Goal: Task Accomplishment & Management: Manage account settings

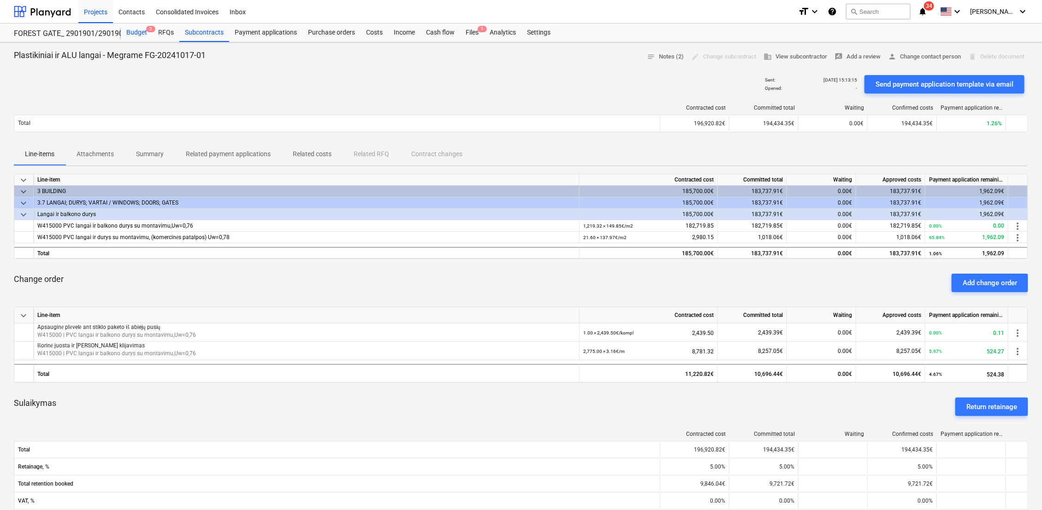
click at [133, 33] on div "Budget 2" at bounding box center [137, 33] width 32 height 18
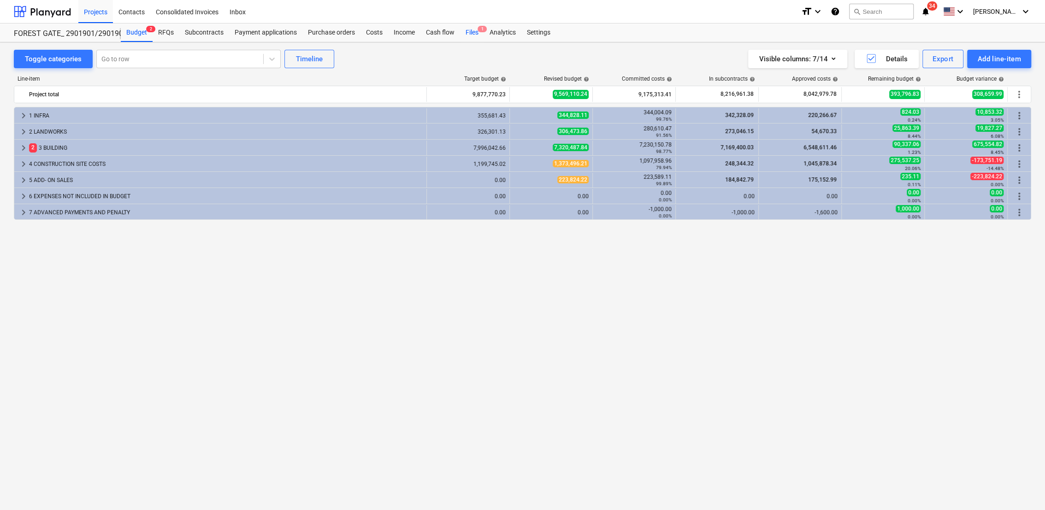
click at [460, 33] on div "Files 1" at bounding box center [472, 33] width 24 height 18
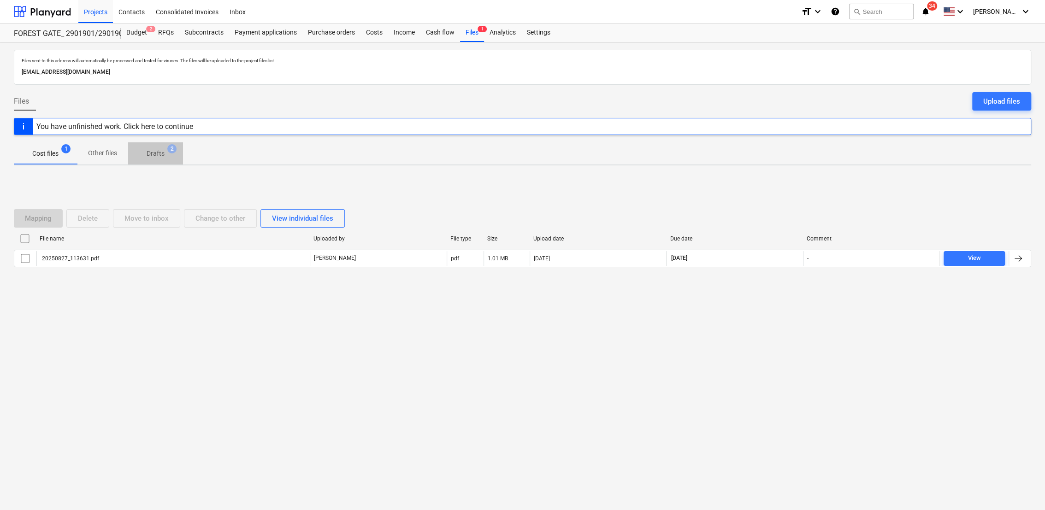
click at [160, 157] on p "Drafts" at bounding box center [156, 154] width 18 height 10
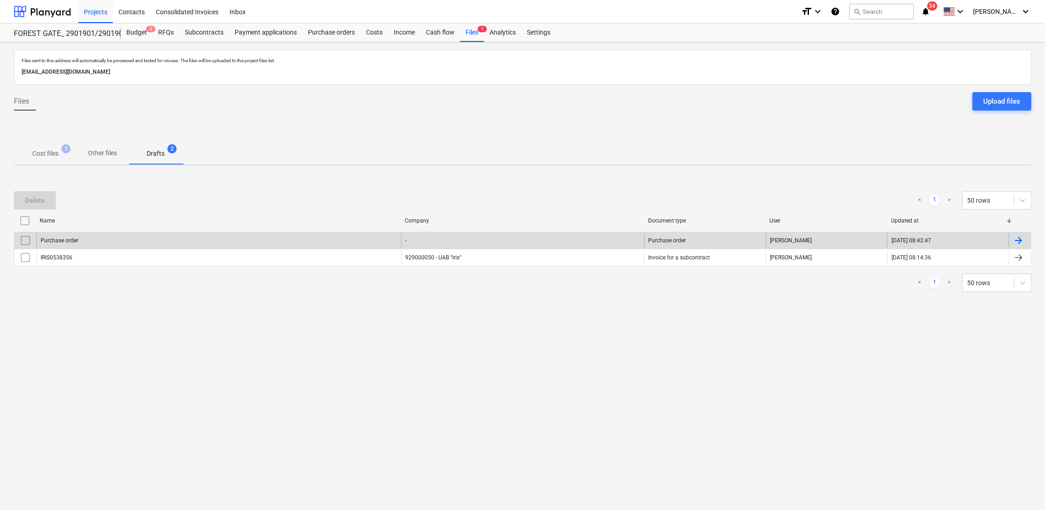
click at [1014, 239] on div at bounding box center [1018, 240] width 11 height 11
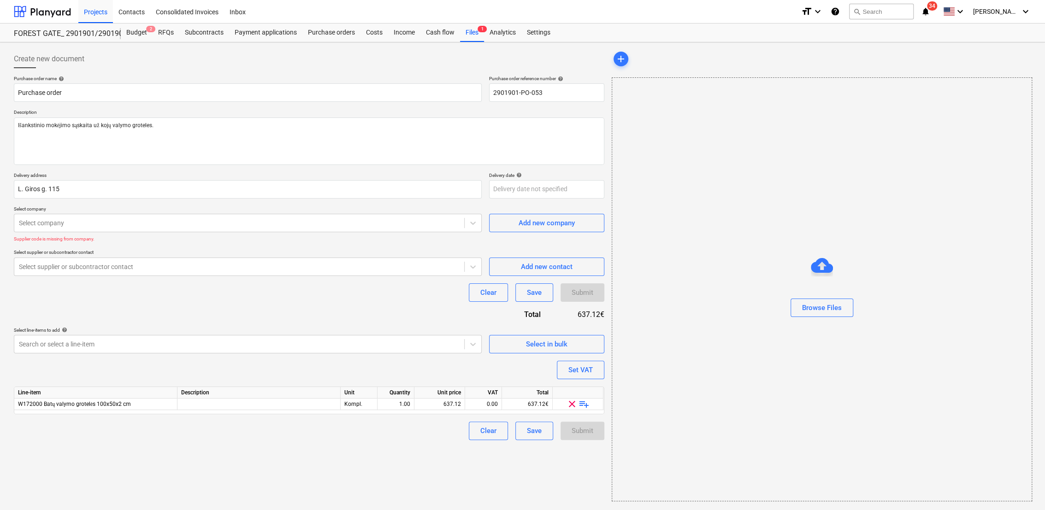
type textarea "x"
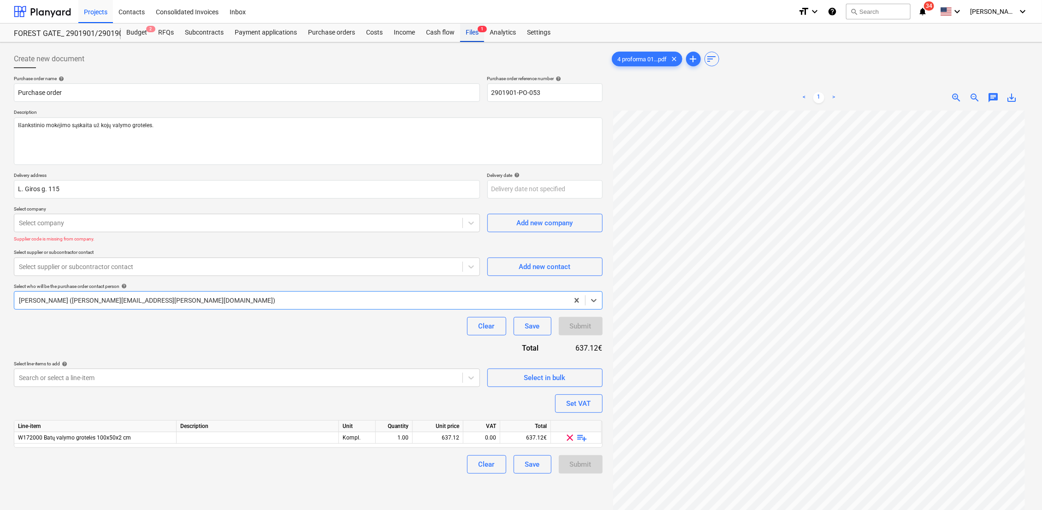
click at [473, 29] on div "Files 1" at bounding box center [472, 33] width 24 height 18
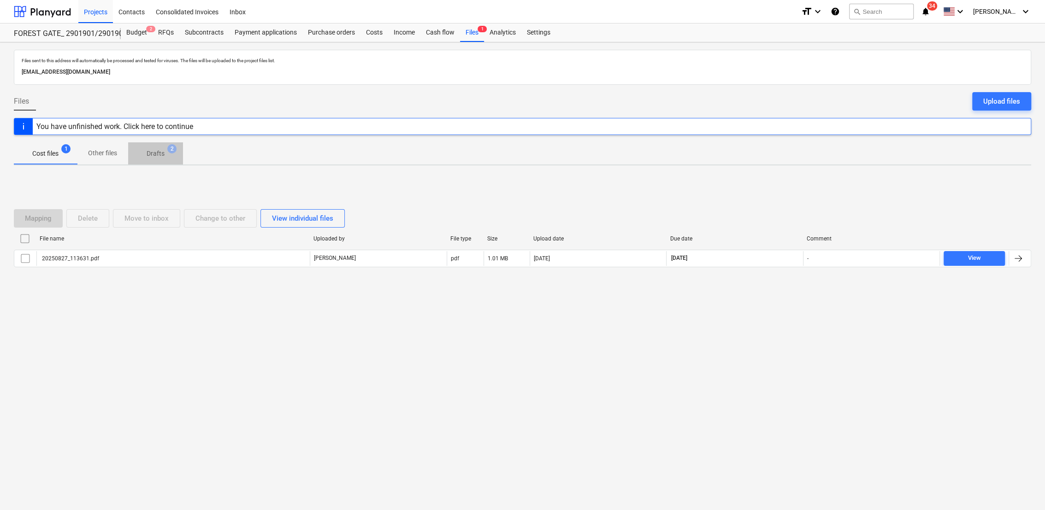
click at [159, 152] on p "Drafts" at bounding box center [156, 154] width 18 height 10
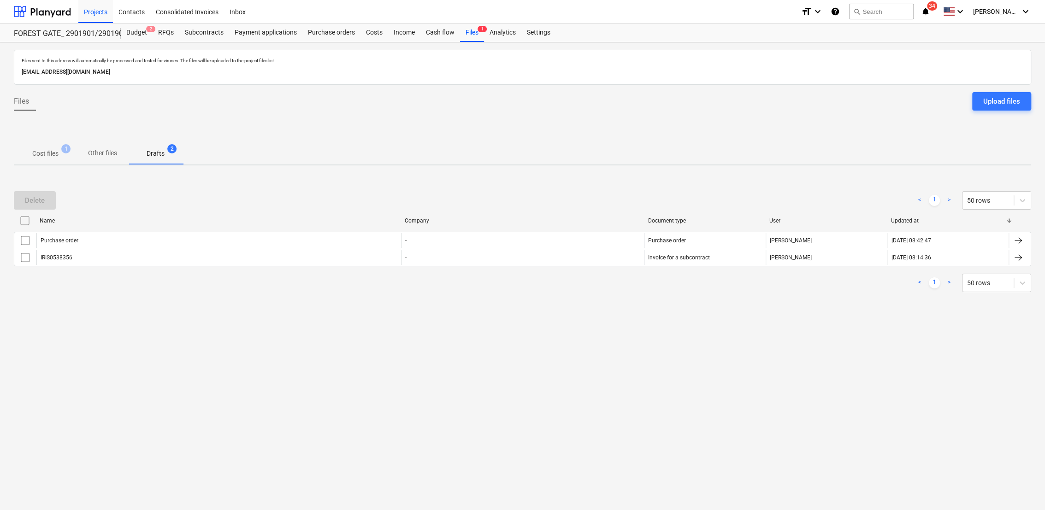
click at [151, 153] on p "Drafts" at bounding box center [156, 154] width 18 height 10
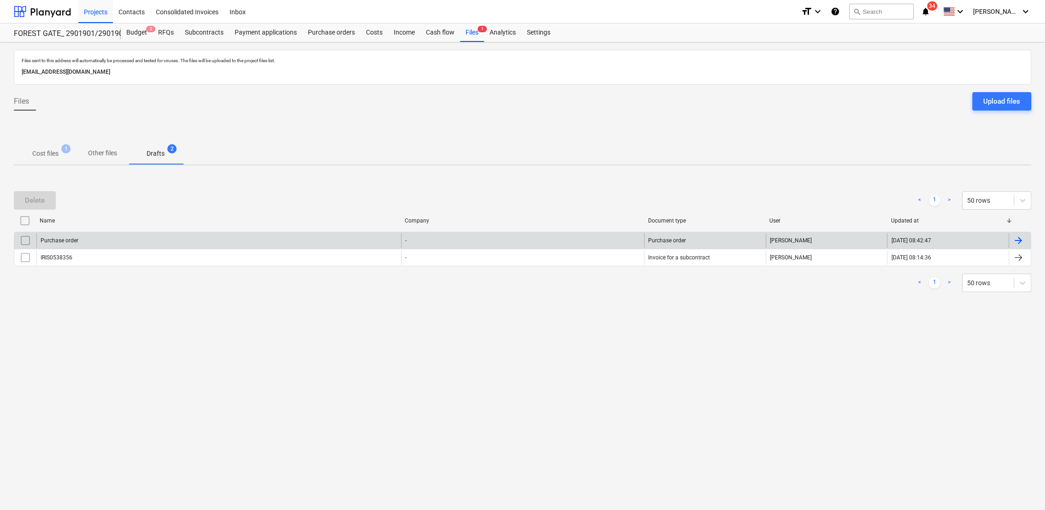
click at [1022, 240] on div at bounding box center [1018, 240] width 11 height 11
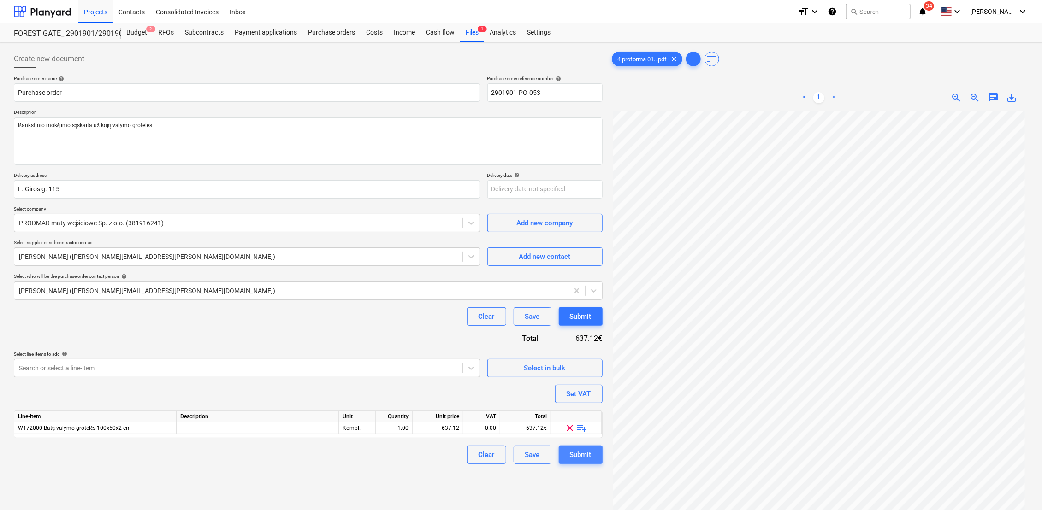
click at [580, 451] on div "Submit" at bounding box center [581, 455] width 22 height 12
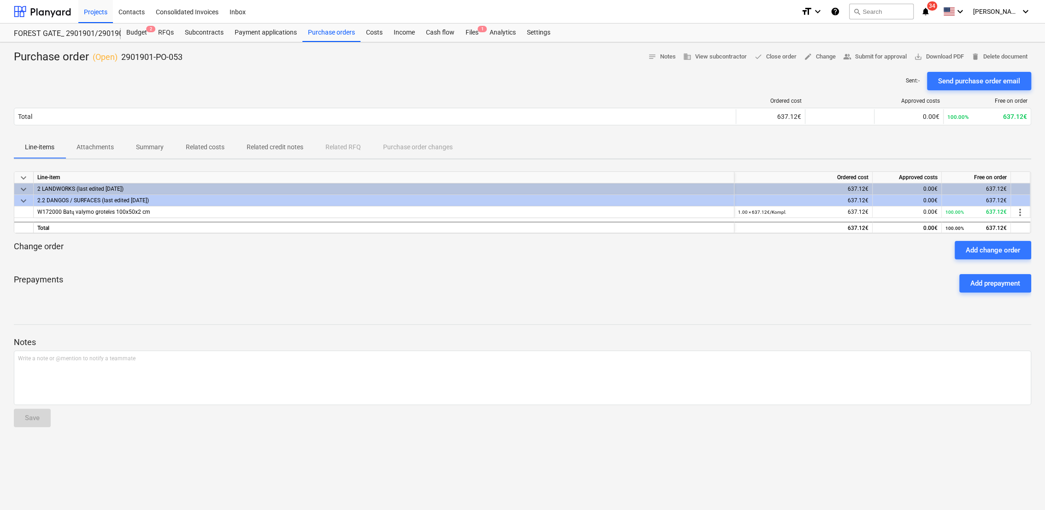
click at [786, 285] on div "Prepayments Add prepayment" at bounding box center [522, 283] width 1017 height 33
click at [986, 280] on div "Add prepayment" at bounding box center [995, 283] width 50 height 12
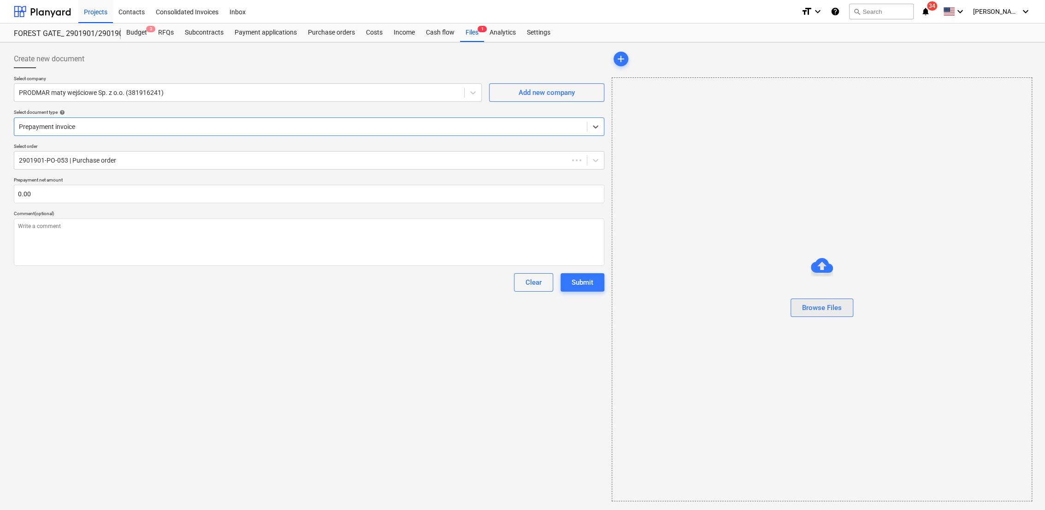
click at [837, 302] on div "Browse Files" at bounding box center [822, 308] width 40 height 12
type textarea "x"
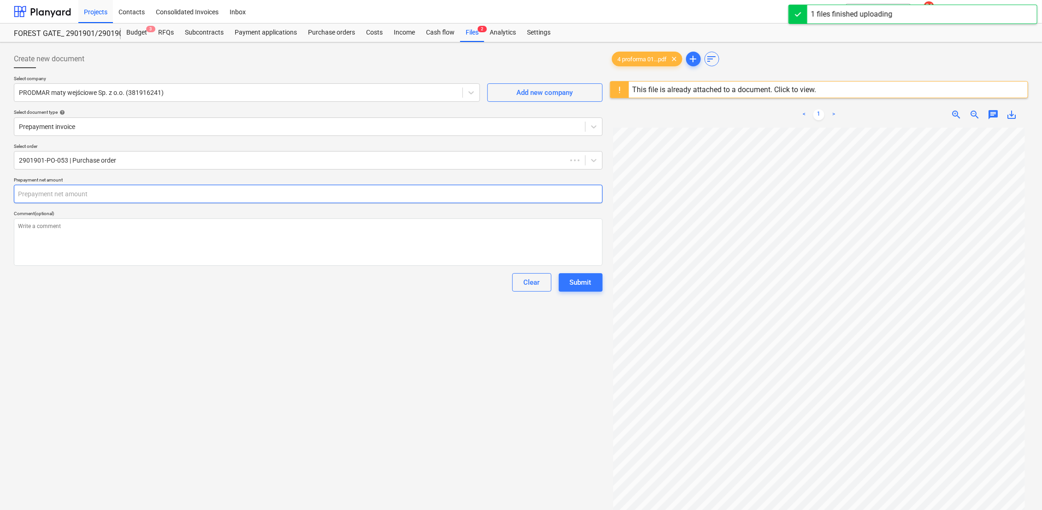
click at [71, 191] on input "text" at bounding box center [308, 194] width 589 height 18
type textarea "x"
type input "6"
type textarea "x"
type input "63"
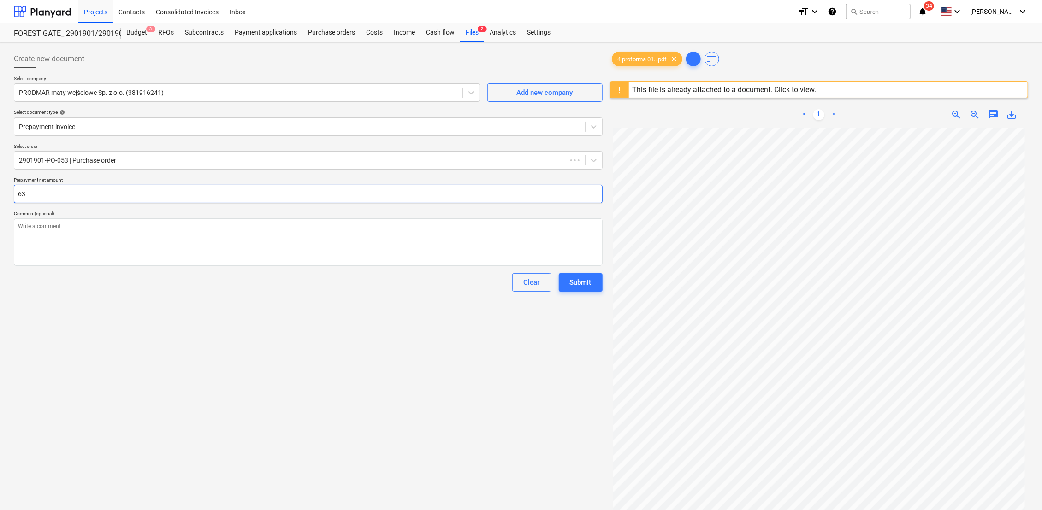
type textarea "x"
type input "637"
type textarea "x"
type input "637."
type textarea "x"
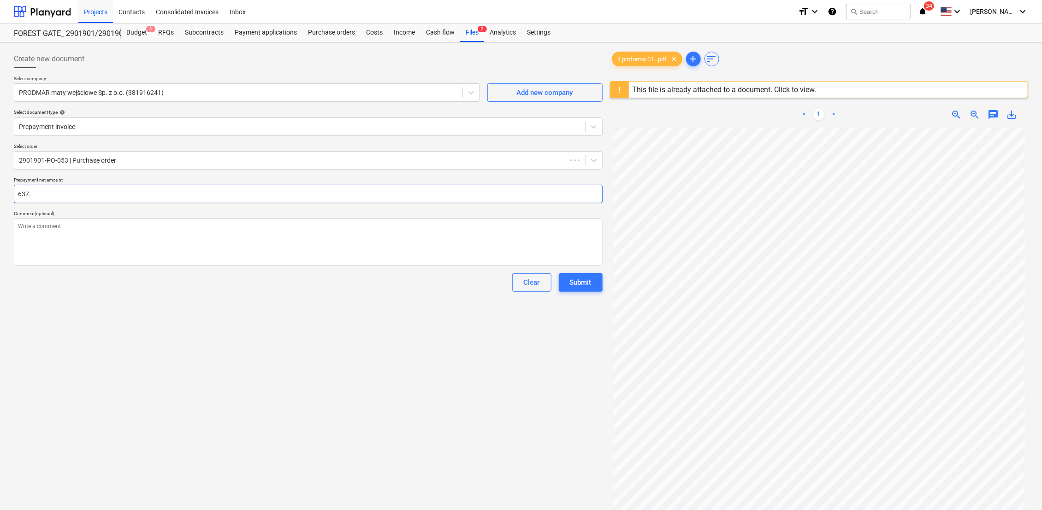
type input "637.1"
type textarea "x"
type input "637.12"
click at [565, 283] on button "Submit" at bounding box center [581, 282] width 44 height 18
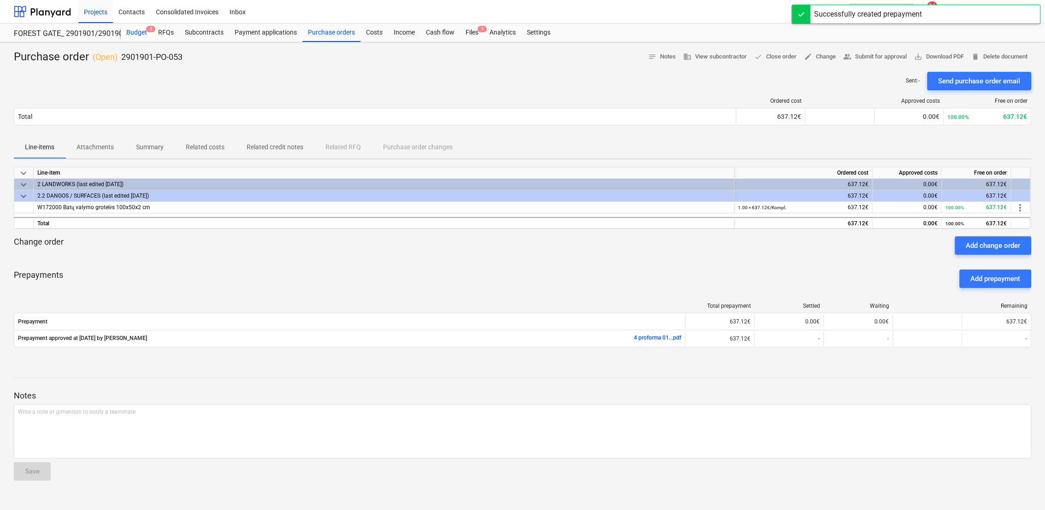
click at [136, 32] on div "Budget 3" at bounding box center [137, 33] width 32 height 18
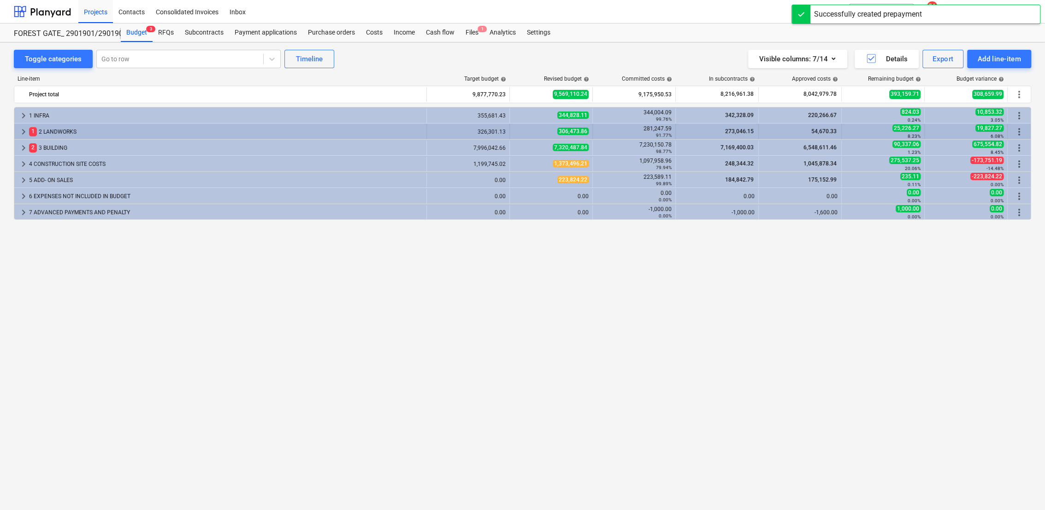
click at [20, 131] on span "keyboard_arrow_right" at bounding box center [23, 131] width 11 height 11
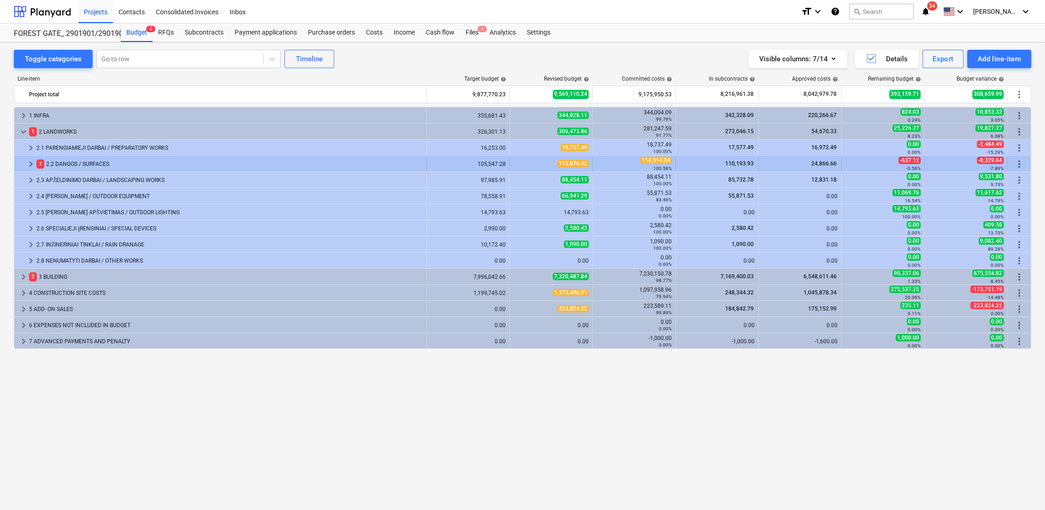
click at [32, 162] on span "keyboard_arrow_right" at bounding box center [30, 164] width 11 height 11
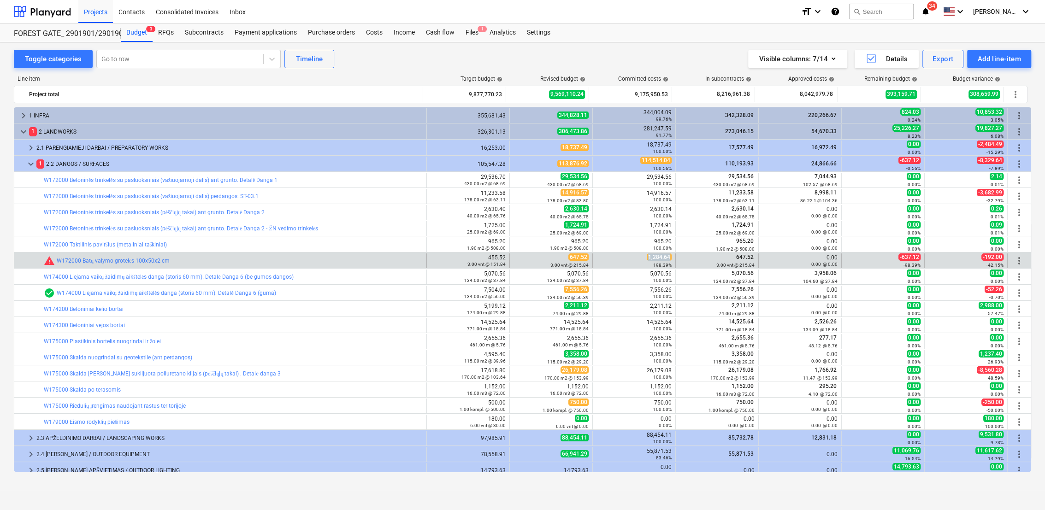
drag, startPoint x: 646, startPoint y: 258, endPoint x: 668, endPoint y: 256, distance: 22.6
click at [668, 256] on div "1,284.64 198.39%" at bounding box center [633, 260] width 75 height 14
copy span "1,284.64"
click at [515, 260] on span "edit" at bounding box center [518, 260] width 7 height 7
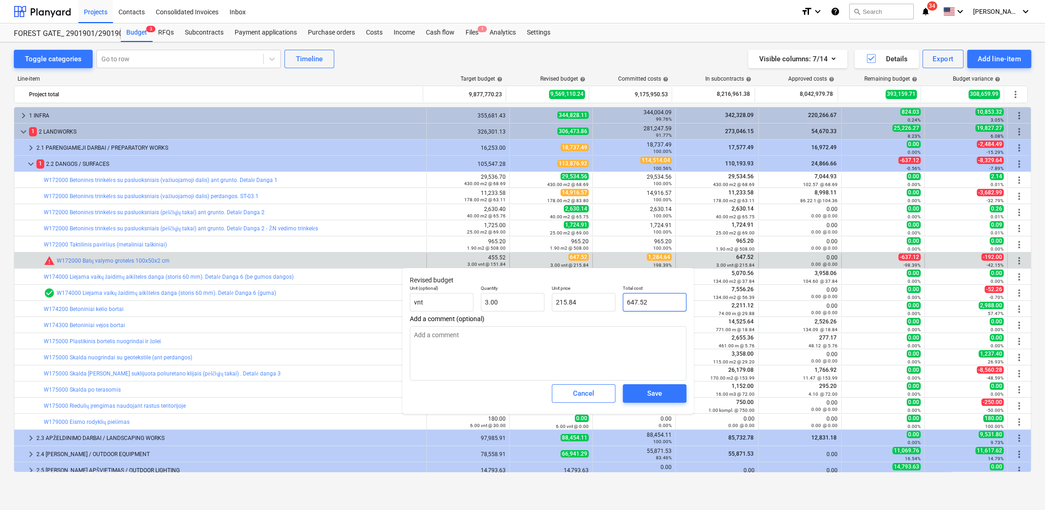
drag, startPoint x: 676, startPoint y: 299, endPoint x: 622, endPoint y: 301, distance: 53.5
click at [623, 301] on div "647.52" at bounding box center [655, 302] width 64 height 18
paste input "1,284.64"
type textarea "x"
type input "1,284.64"
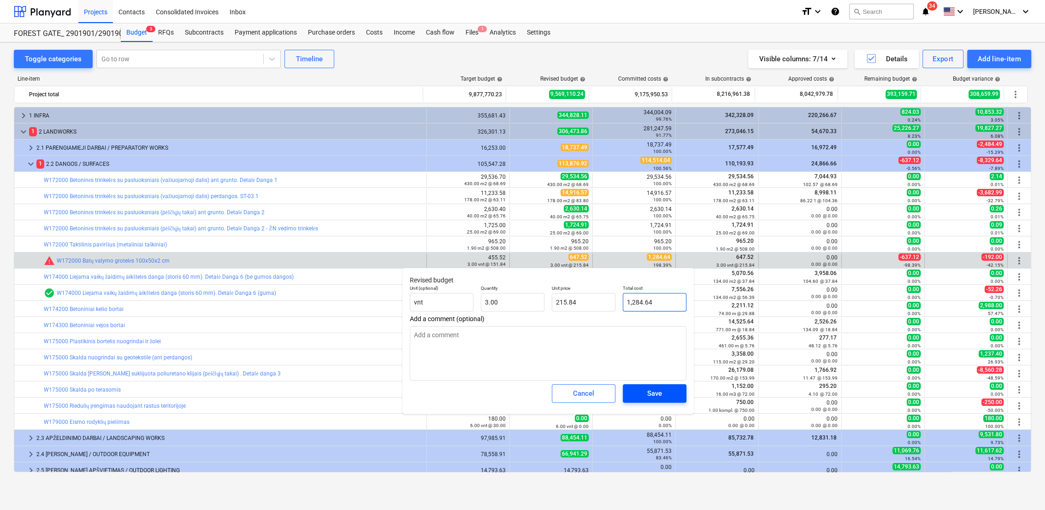
type input "428.21"
type input "1,284.64"
click at [656, 394] on div "Save" at bounding box center [654, 394] width 15 height 12
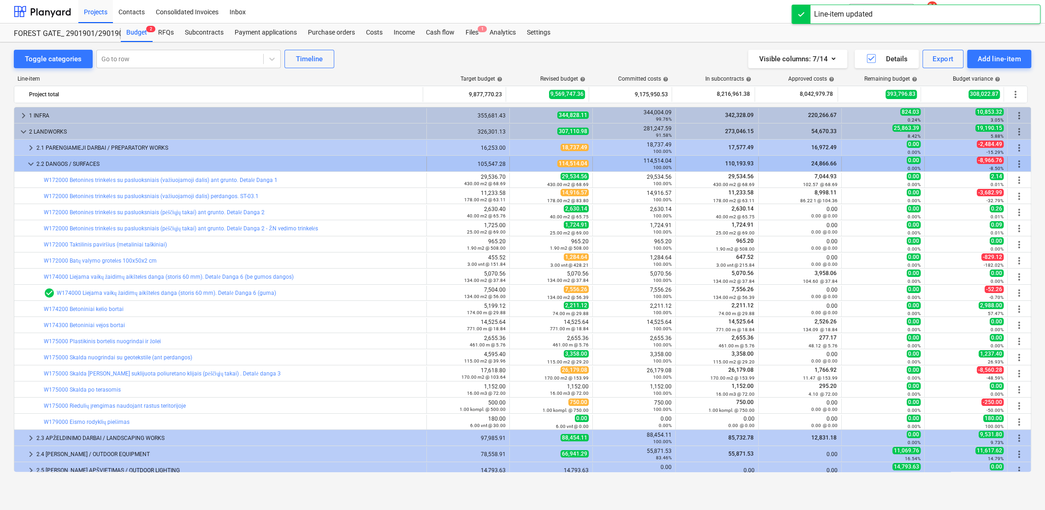
click at [29, 165] on span "keyboard_arrow_down" at bounding box center [30, 164] width 11 height 11
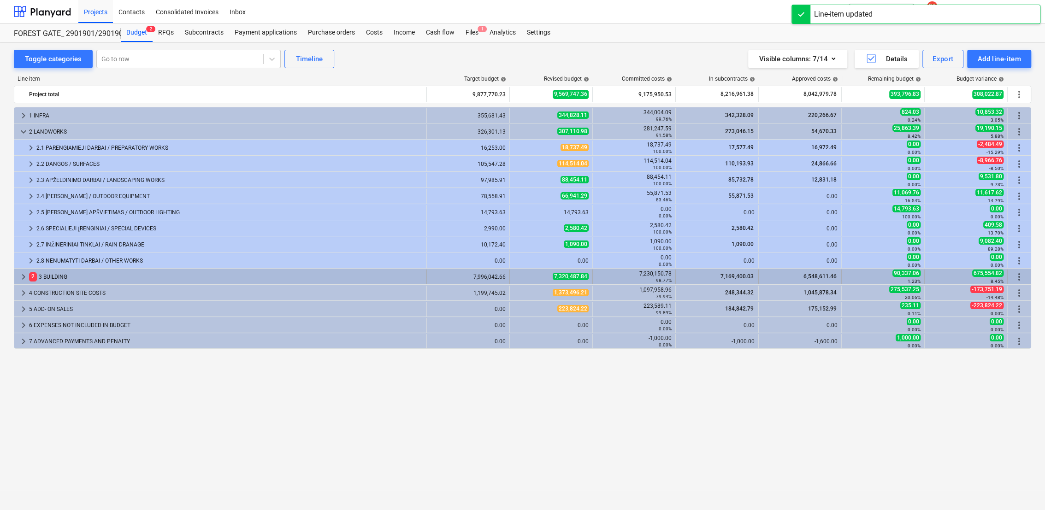
click at [20, 277] on span "keyboard_arrow_right" at bounding box center [23, 276] width 11 height 11
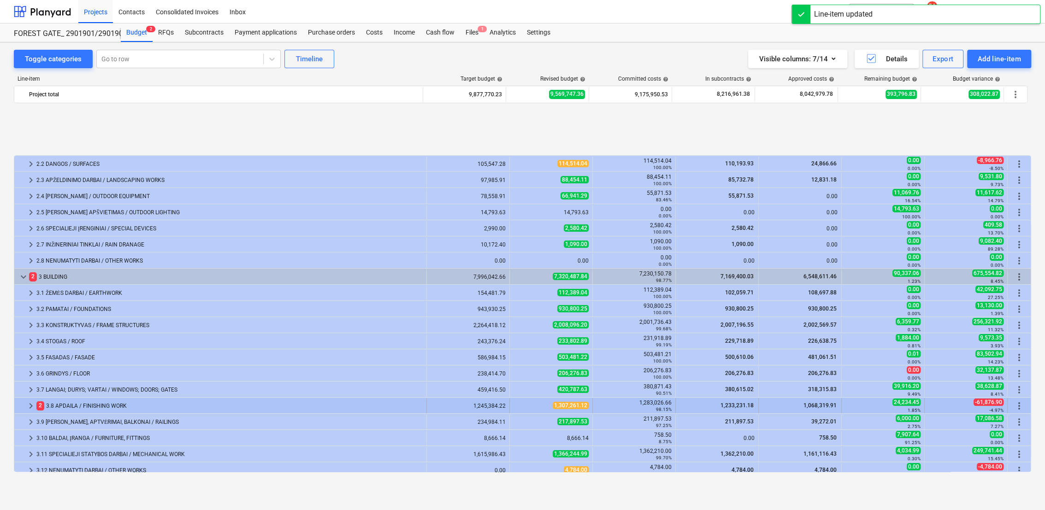
scroll to position [70, 0]
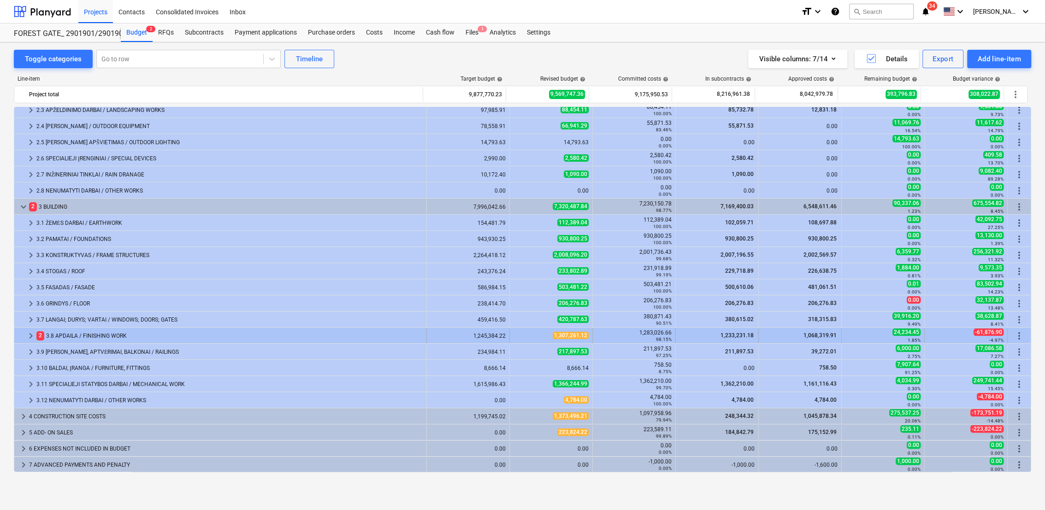
click at [28, 332] on span "keyboard_arrow_right" at bounding box center [30, 335] width 11 height 11
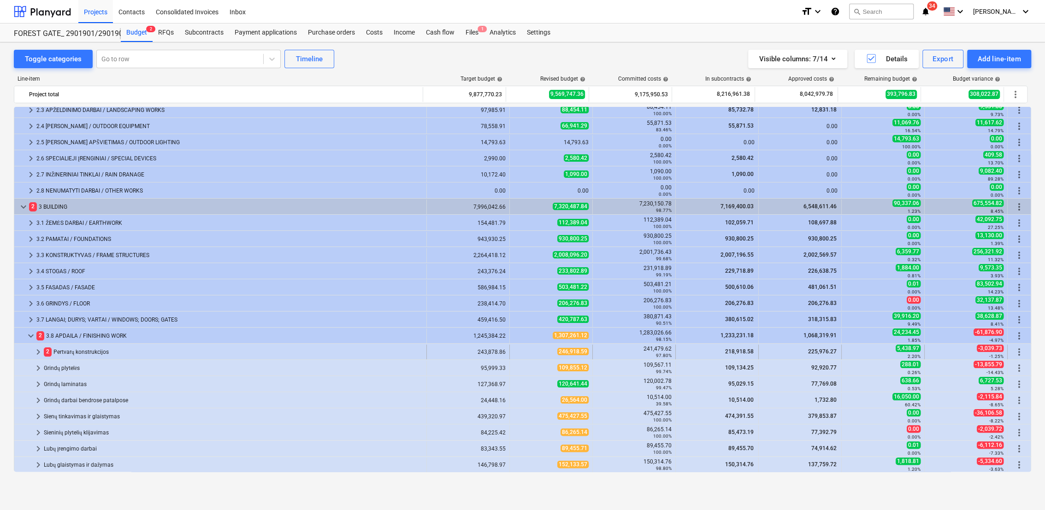
click at [37, 353] on span "keyboard_arrow_right" at bounding box center [38, 352] width 11 height 11
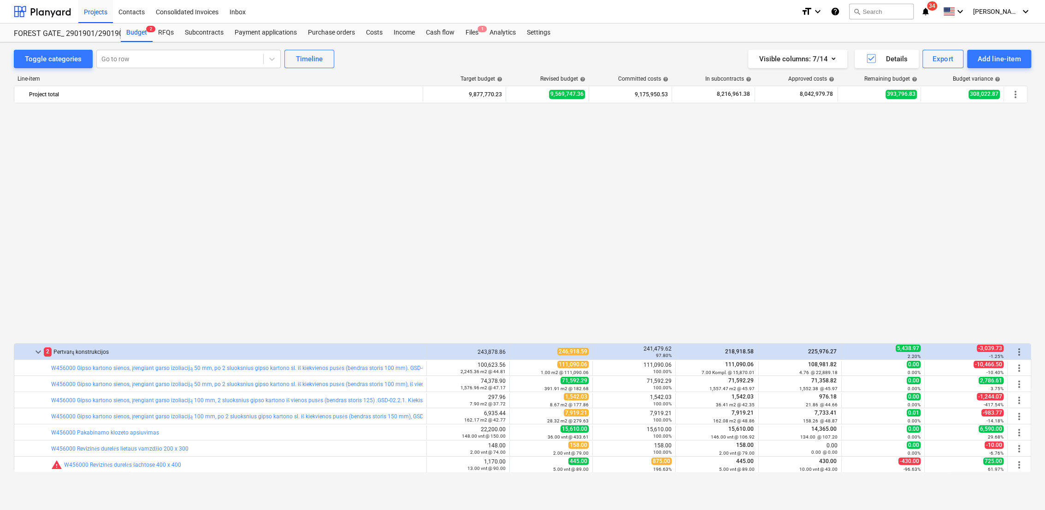
scroll to position [326, 0]
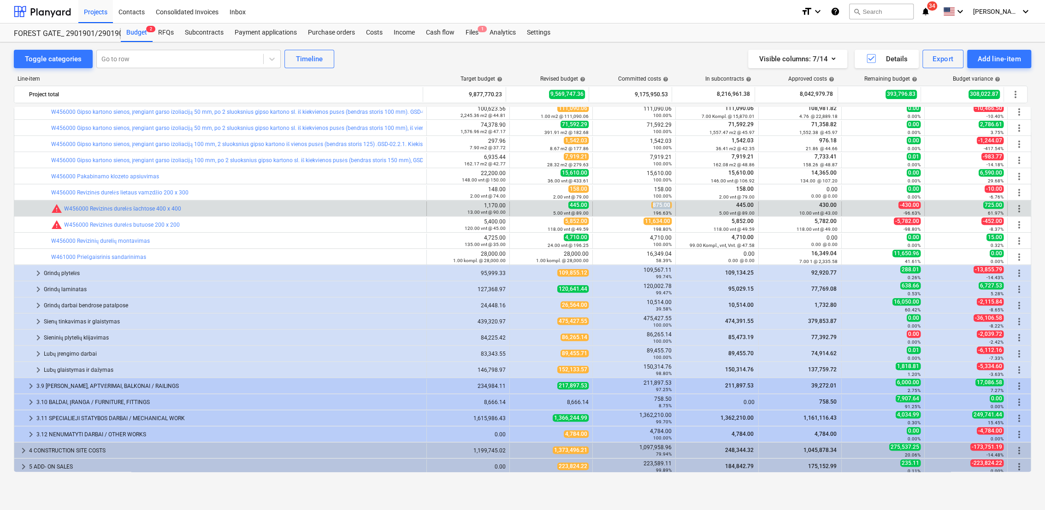
drag, startPoint x: 651, startPoint y: 203, endPoint x: 670, endPoint y: 203, distance: 18.9
click at [670, 203] on div "875.00 196.63%" at bounding box center [634, 208] width 83 height 15
drag, startPoint x: 670, startPoint y: 203, endPoint x: 660, endPoint y: 206, distance: 10.2
copy span "875.00"
click at [517, 206] on span "edit" at bounding box center [518, 208] width 7 height 7
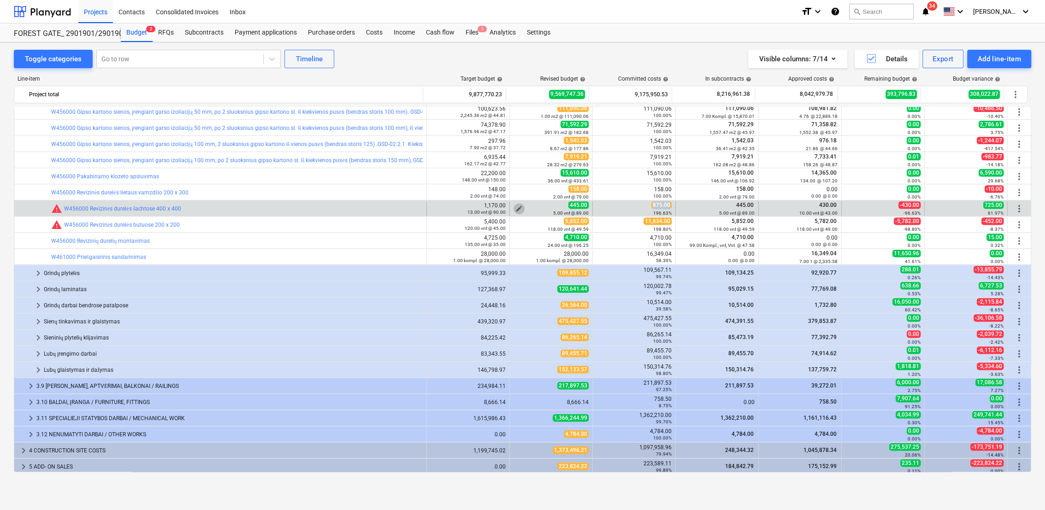
type textarea "x"
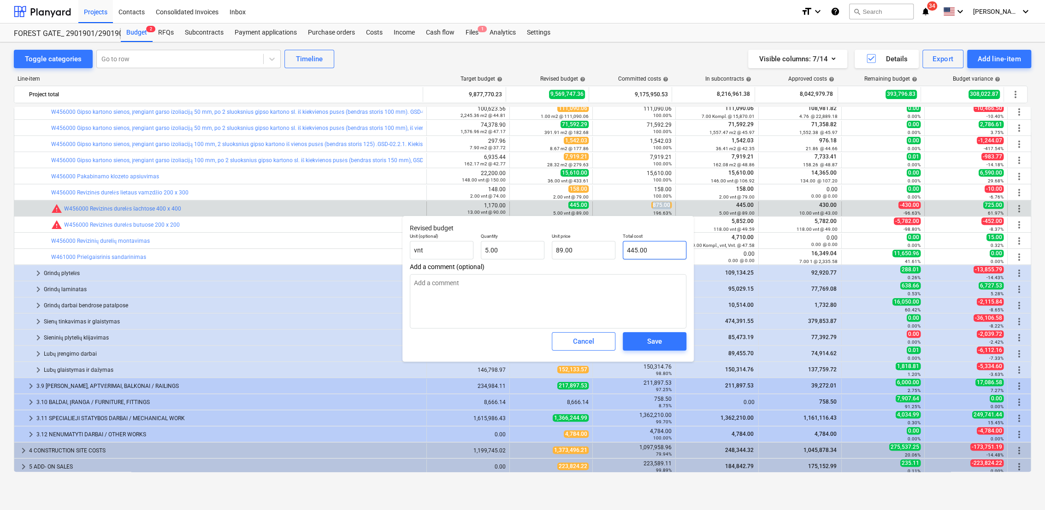
type input "445"
drag, startPoint x: 662, startPoint y: 249, endPoint x: 625, endPoint y: 250, distance: 37.8
click at [625, 250] on input "445" at bounding box center [655, 250] width 64 height 18
paste input "875.00"
type textarea "x"
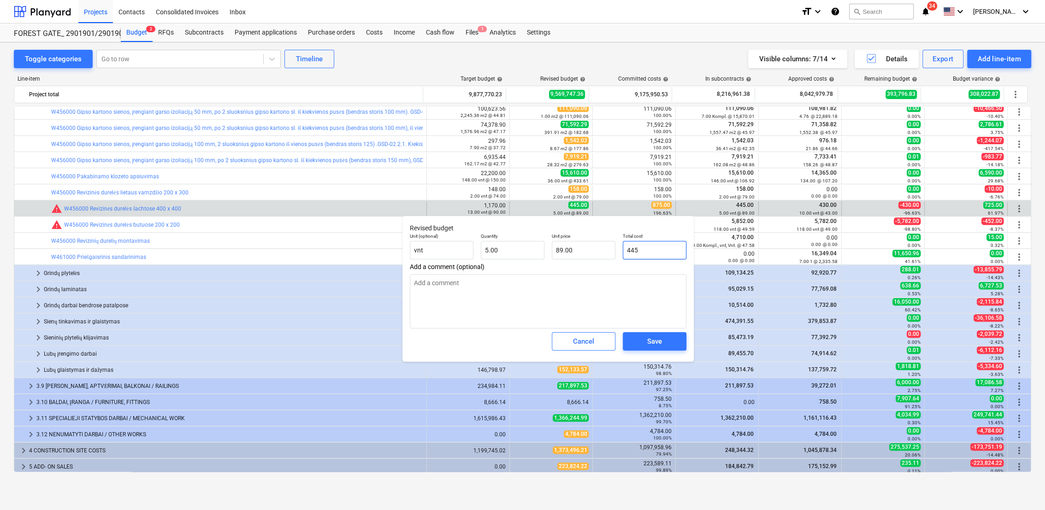
type input "875.00"
type input "175.00"
type input "875.00"
click at [656, 340] on div "Save" at bounding box center [654, 342] width 15 height 12
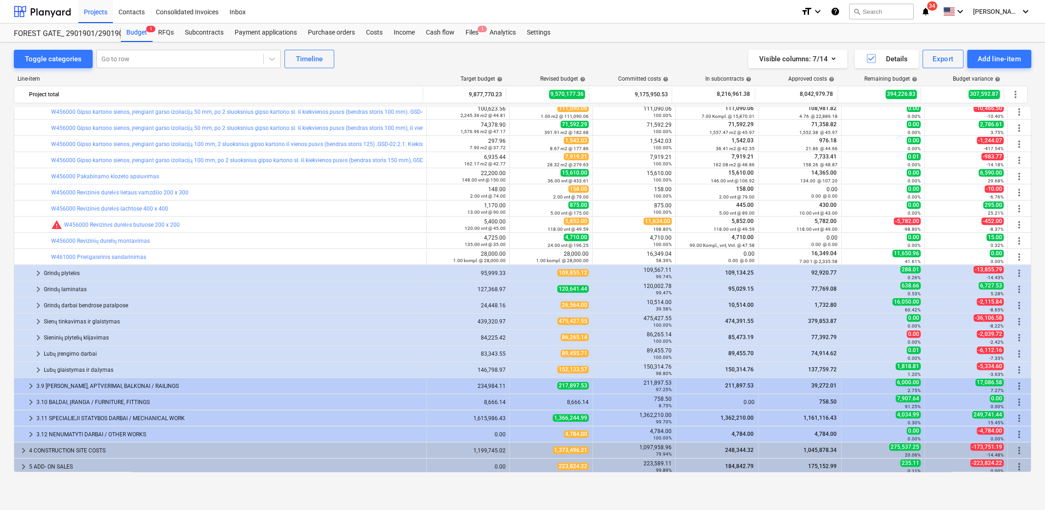
type textarea "x"
type input "5.00"
type input "175.00"
type input "875.00"
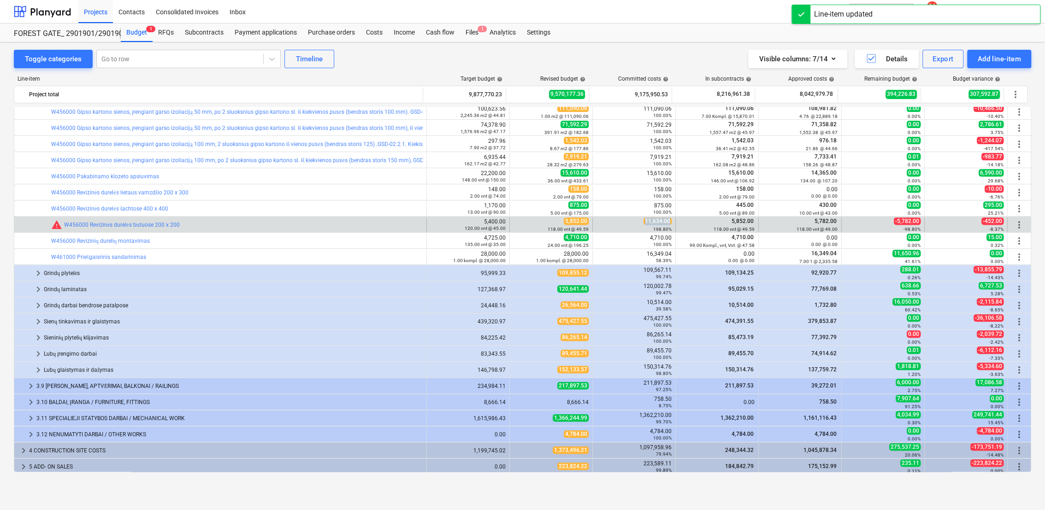
drag, startPoint x: 643, startPoint y: 221, endPoint x: 671, endPoint y: 218, distance: 28.3
click at [671, 218] on div "11,634.00 198.80%" at bounding box center [634, 225] width 83 height 15
drag, startPoint x: 671, startPoint y: 218, endPoint x: 660, endPoint y: 222, distance: 11.5
copy span "11,634.00"
click at [516, 221] on span "edit" at bounding box center [518, 224] width 7 height 7
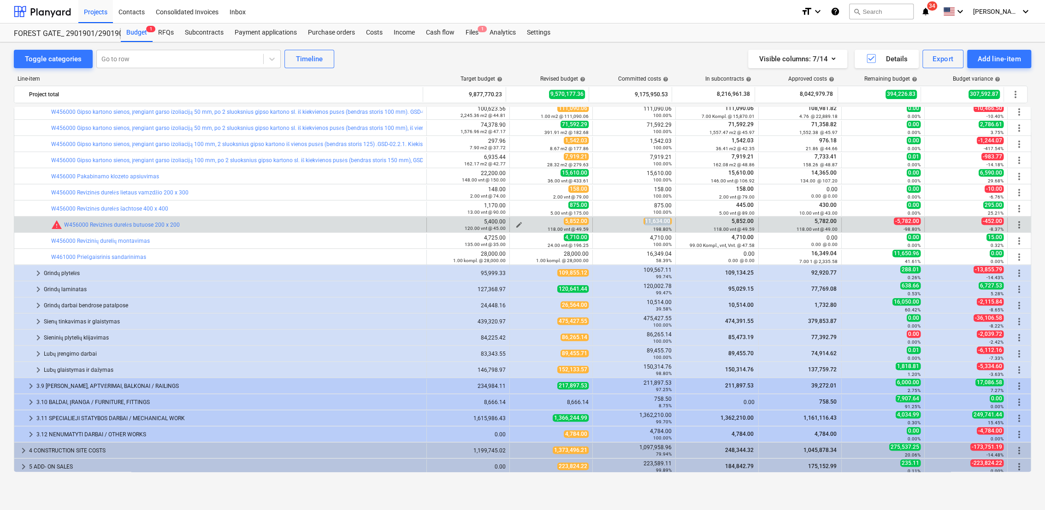
type textarea "x"
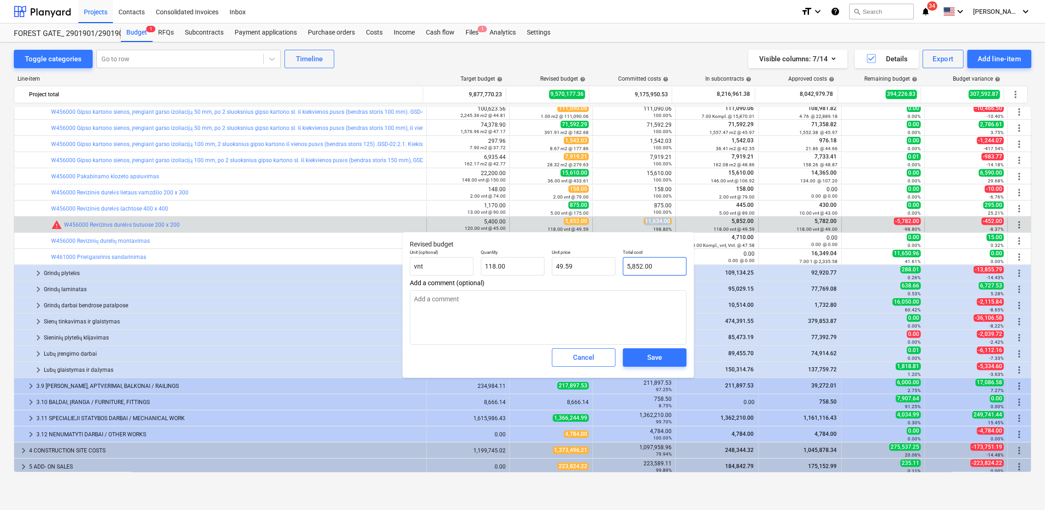
type input "5851.9976"
drag, startPoint x: 665, startPoint y: 267, endPoint x: 644, endPoint y: 267, distance: 21.2
click at [614, 265] on div "Unit (optional) vnt Quantity 118.00 Unit price 49.59 Total cost 5851.9976" at bounding box center [548, 263] width 284 height 34
paste input "11,634.00"
type textarea "x"
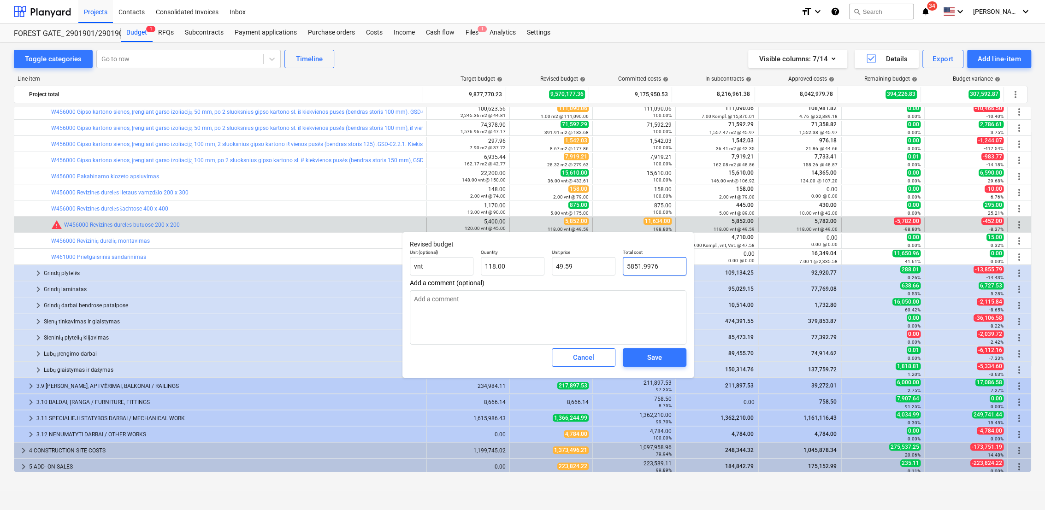
type input "11,634.00"
type input "98.59"
type input "11,634.00"
click at [664, 355] on span "Save" at bounding box center [654, 358] width 41 height 12
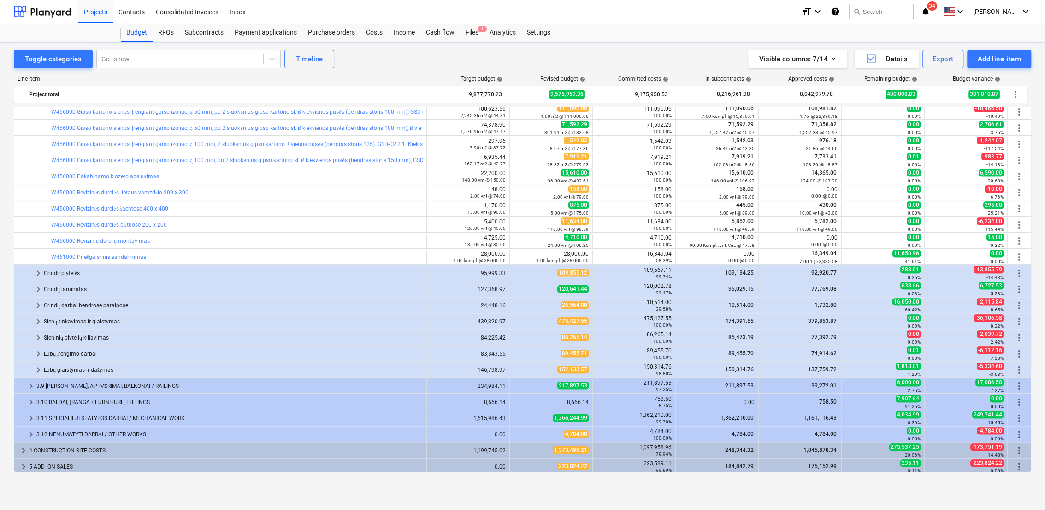
type textarea "x"
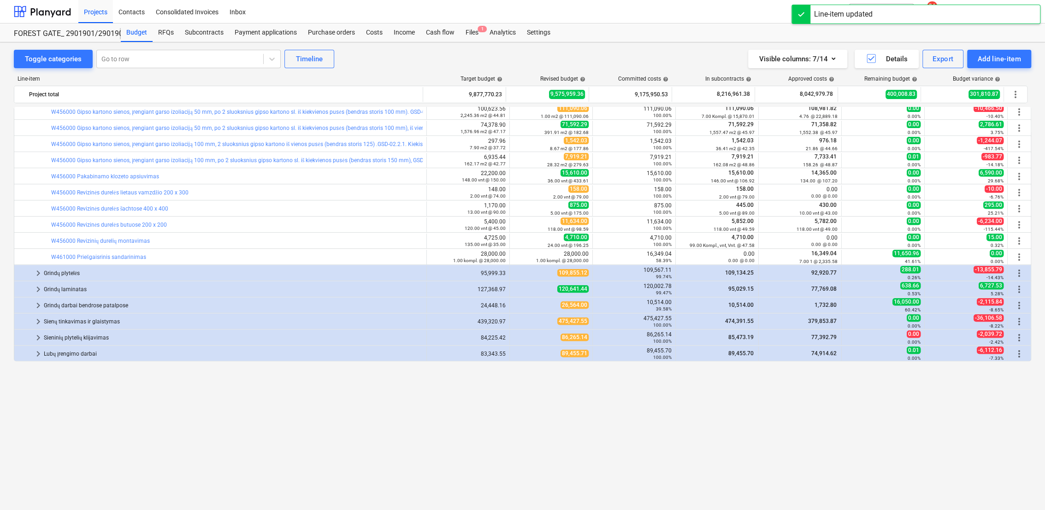
scroll to position [122, 0]
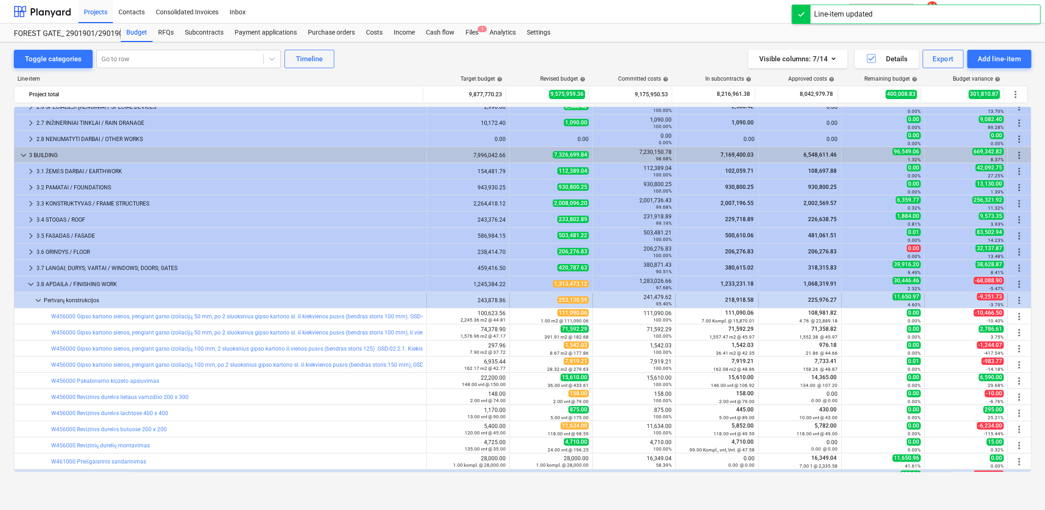
click at [36, 298] on span "keyboard_arrow_down" at bounding box center [38, 300] width 11 height 11
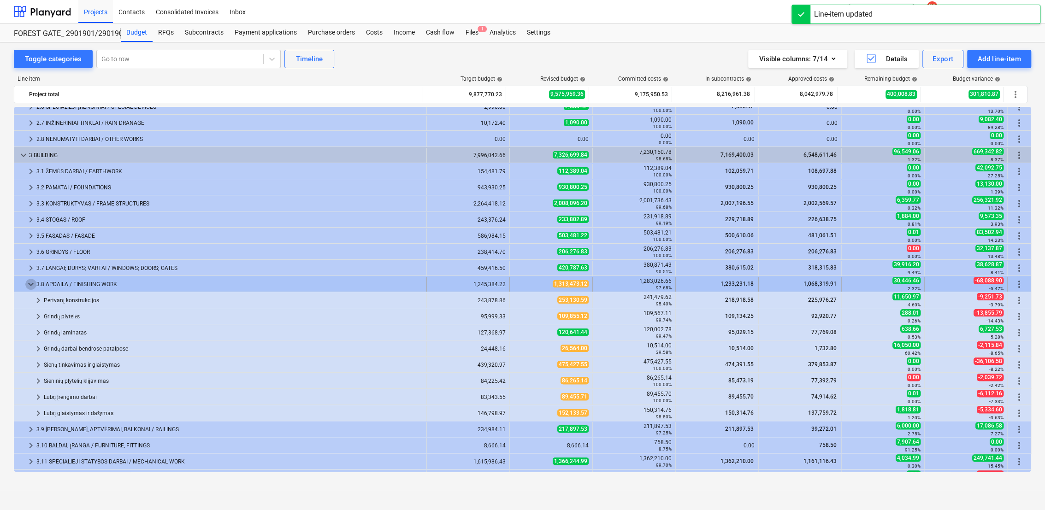
click at [29, 285] on span "keyboard_arrow_down" at bounding box center [30, 284] width 11 height 11
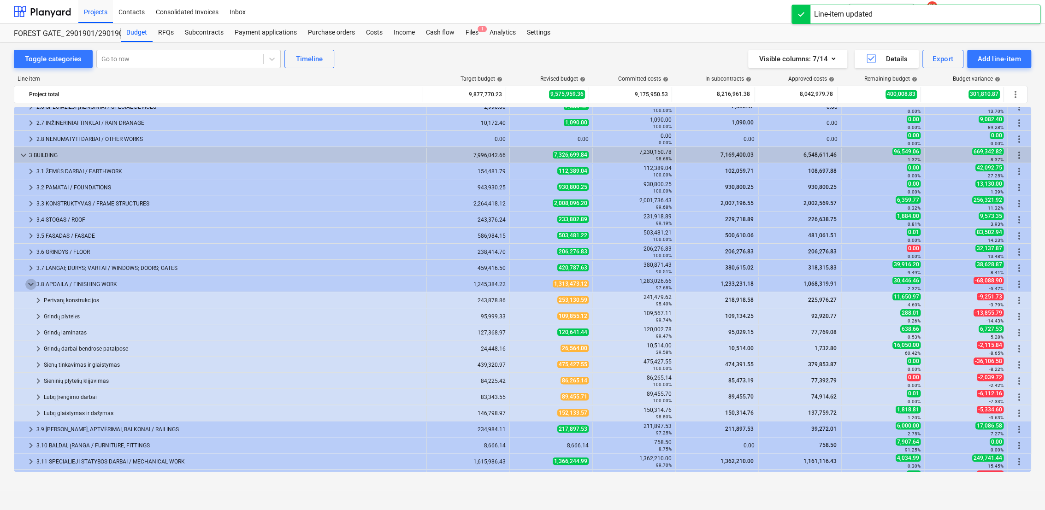
scroll to position [70, 0]
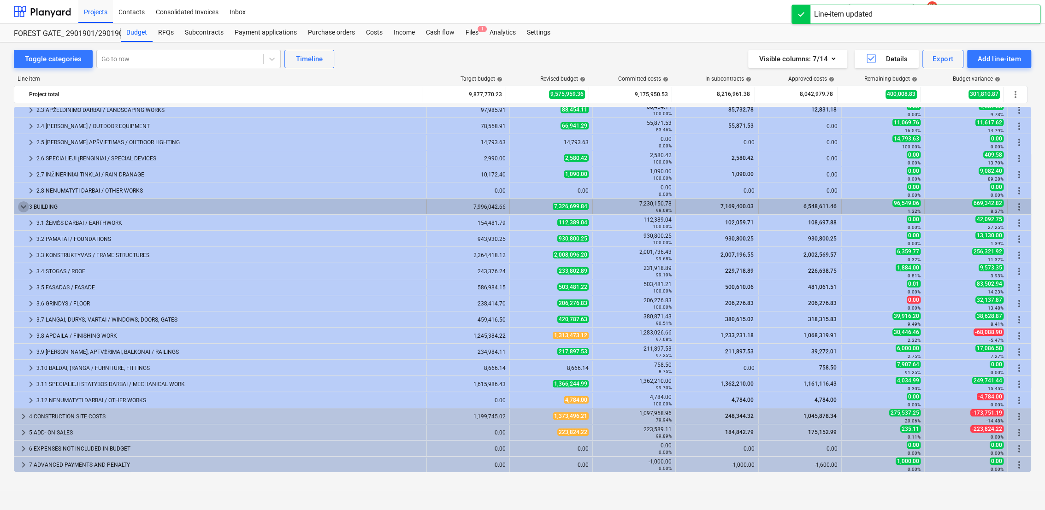
drag, startPoint x: 25, startPoint y: 206, endPoint x: 25, endPoint y: 192, distance: 13.8
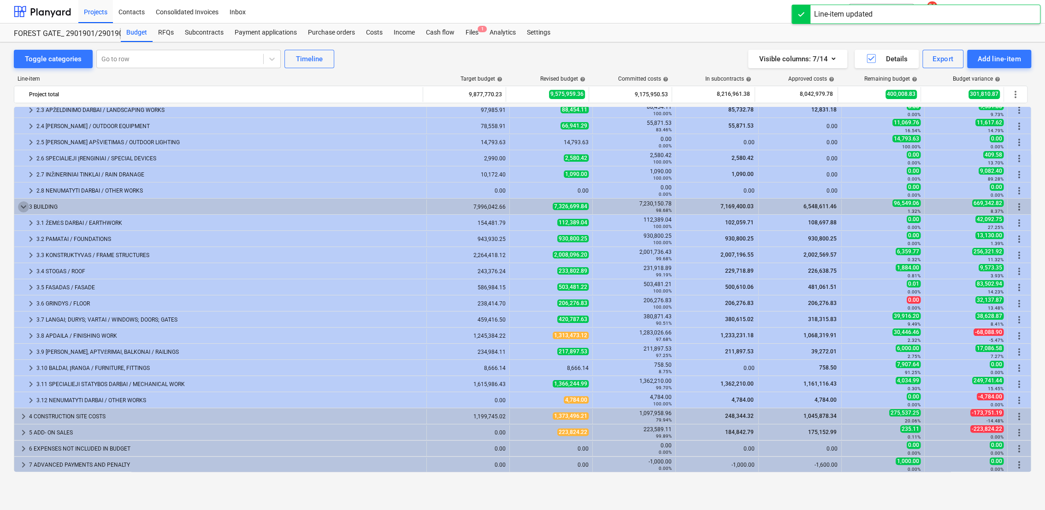
click at [24, 205] on span "keyboard_arrow_down" at bounding box center [23, 206] width 11 height 11
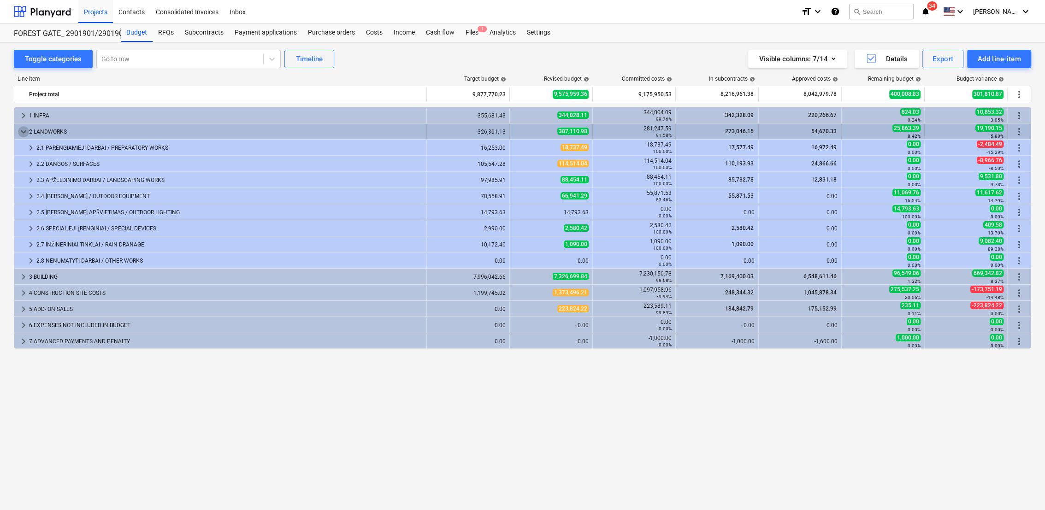
click at [19, 131] on span "keyboard_arrow_down" at bounding box center [23, 131] width 11 height 11
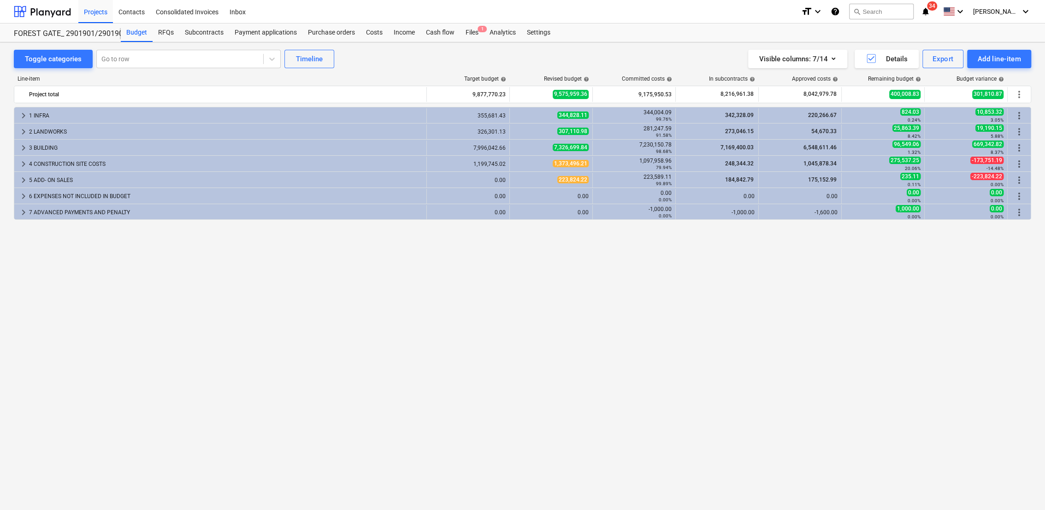
click at [1044, 49] on html "Projects Contacts Consolidated Invoices Inbox format_size keyboard_arrow_down h…" at bounding box center [522, 255] width 1045 height 510
click at [289, 292] on div "keyboard_arrow_right 1 INFRA 355,681.43 344,828.11 344,004.09 99.76% 342,328.09…" at bounding box center [522, 289] width 1017 height 365
